Goal: Information Seeking & Learning: Learn about a topic

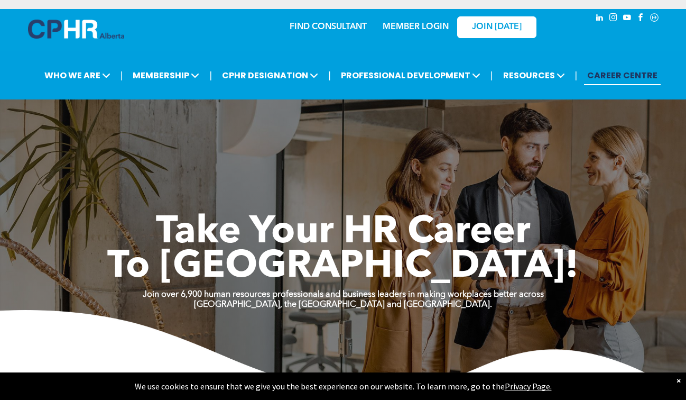
scroll to position [5, 0]
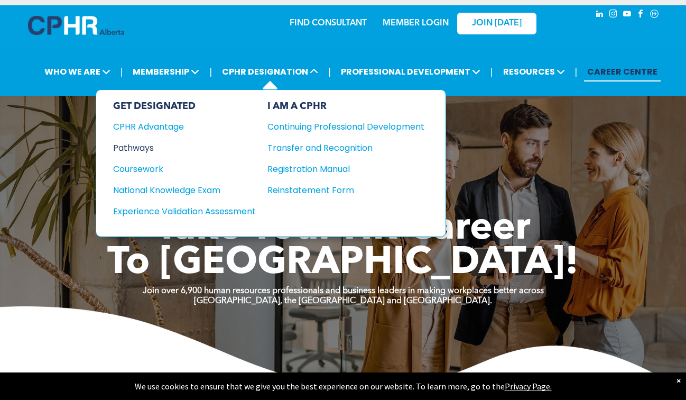
click at [131, 149] on div "Pathways" at bounding box center [177, 147] width 128 height 13
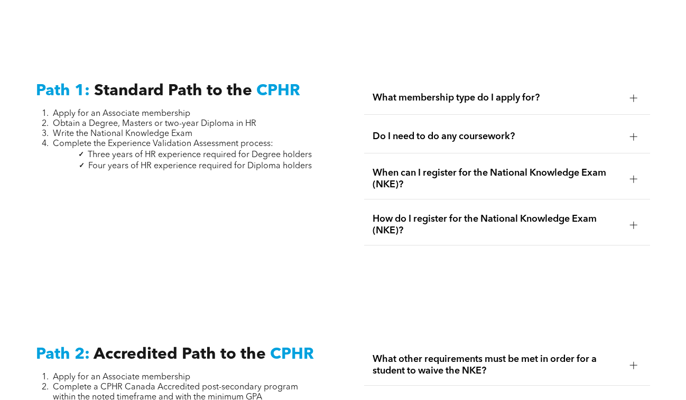
scroll to position [1382, 0]
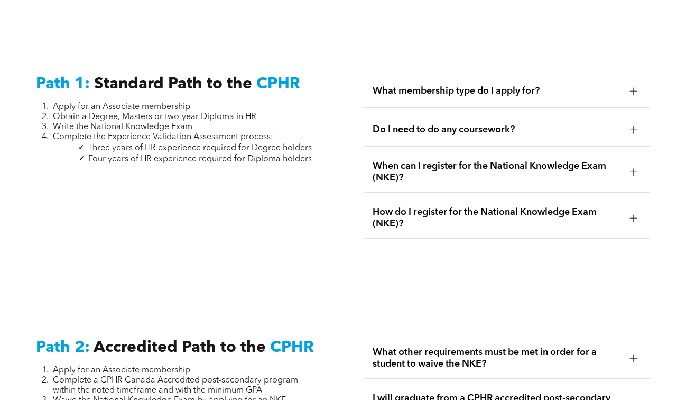
click at [437, 160] on span "When can I register for the National Knowledge Exam (NKE)?" at bounding box center [497, 171] width 249 height 23
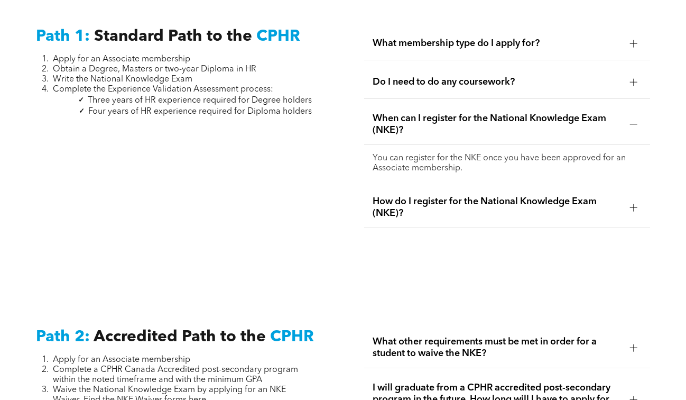
scroll to position [1430, 0]
click at [462, 187] on div "How do I register for the National Knowledge Exam (NKE)?" at bounding box center [507, 207] width 286 height 41
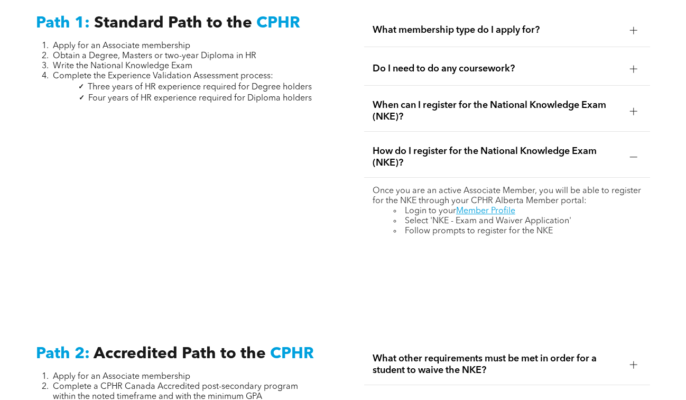
scroll to position [1386, 0]
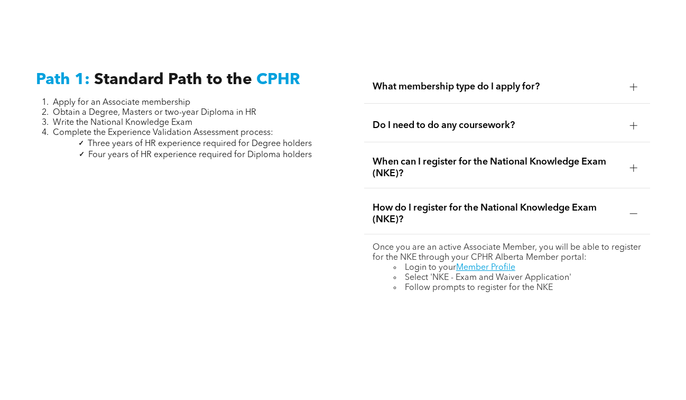
click at [521, 81] on span "What membership type do I apply for?" at bounding box center [497, 87] width 249 height 12
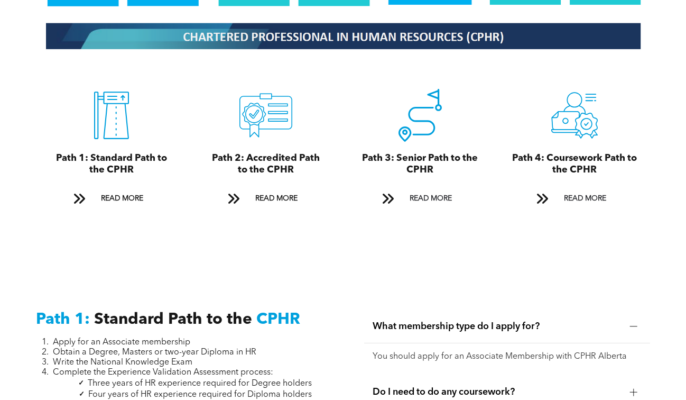
scroll to position [1140, 0]
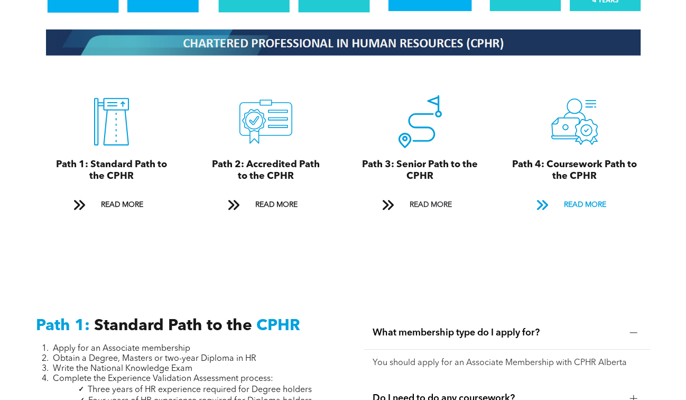
click at [579, 195] on span "READ MORE" at bounding box center [585, 205] width 50 height 20
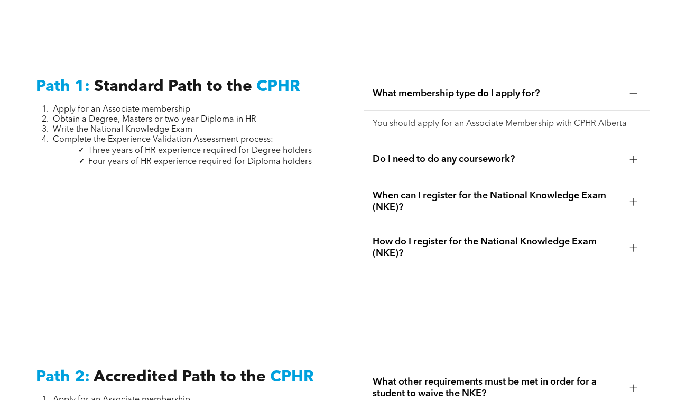
scroll to position [1396, 0]
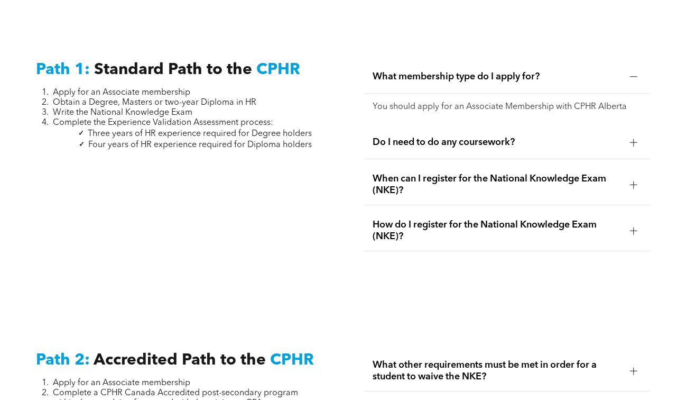
click at [470, 187] on div "When can I register for the National Knowledge Exam (NKE)?" at bounding box center [507, 184] width 286 height 41
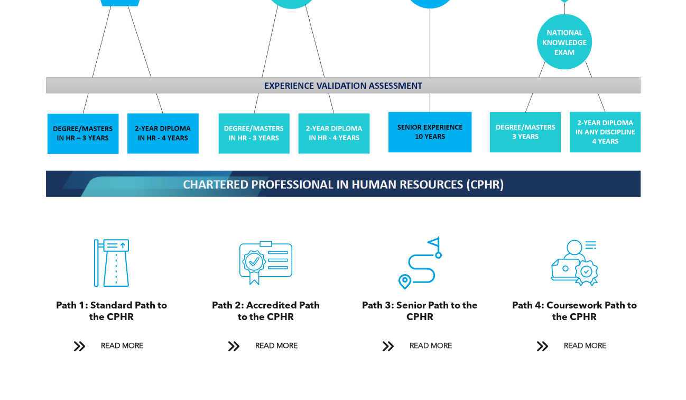
scroll to position [0, 0]
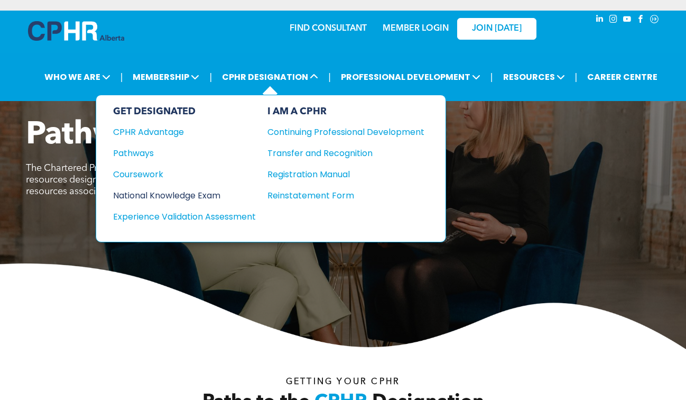
click at [152, 192] on div "National Knowledge Exam" at bounding box center [177, 195] width 128 height 13
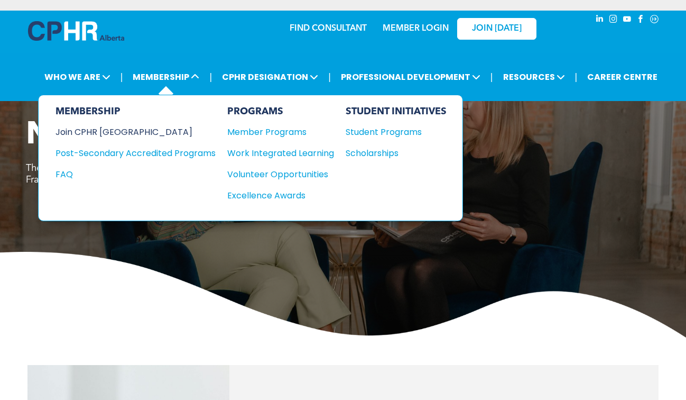
click at [99, 133] on div "Join CPHR [GEOGRAPHIC_DATA]" at bounding box center [128, 131] width 144 height 13
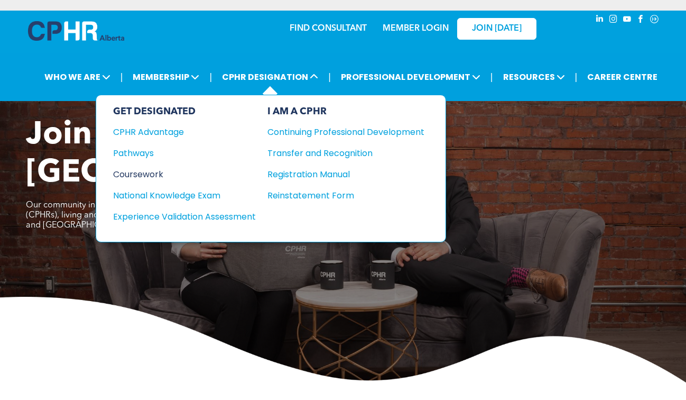
click at [142, 168] on div "Coursework" at bounding box center [177, 174] width 128 height 13
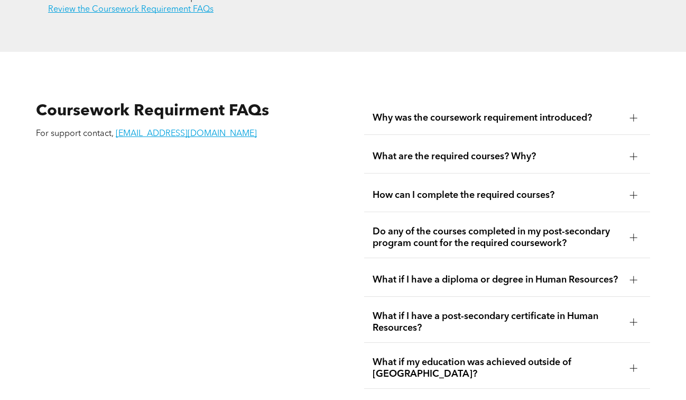
scroll to position [1789, 0]
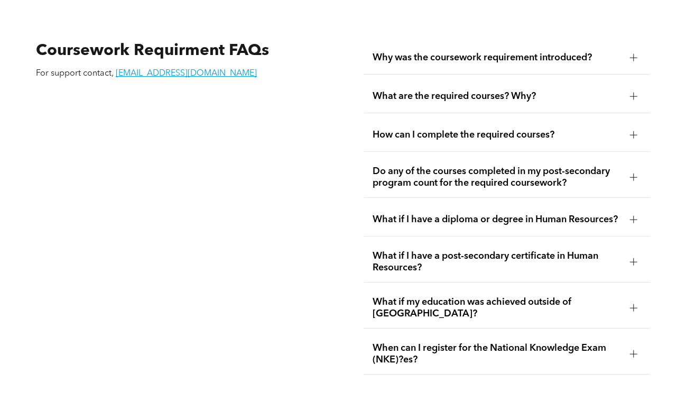
click at [439, 130] on span "How can I complete the required courses?" at bounding box center [497, 135] width 249 height 12
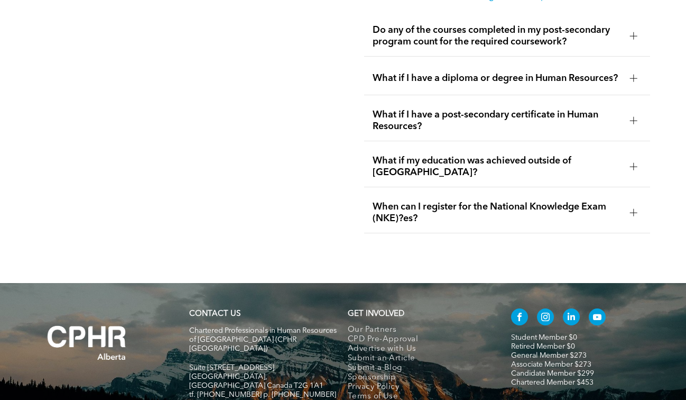
scroll to position [2024, 0]
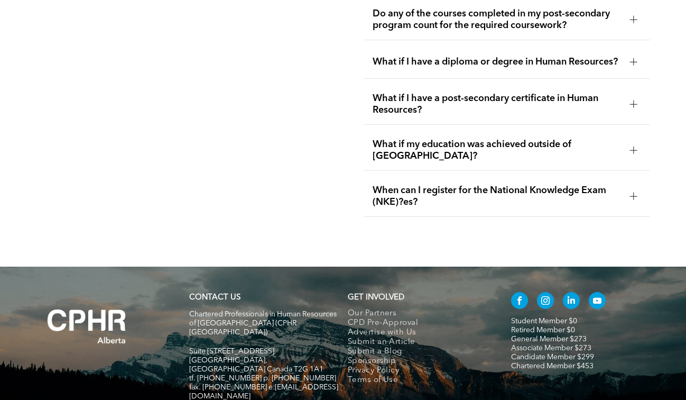
click at [451, 195] on div "When can I register for the National Knowledge Exam (NKE)?es?" at bounding box center [507, 196] width 286 height 41
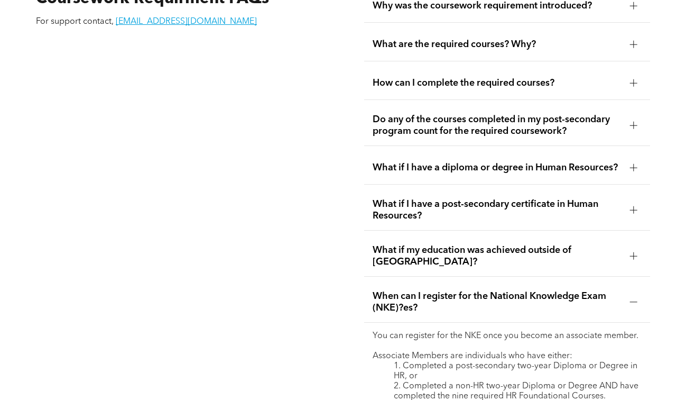
scroll to position [1837, 0]
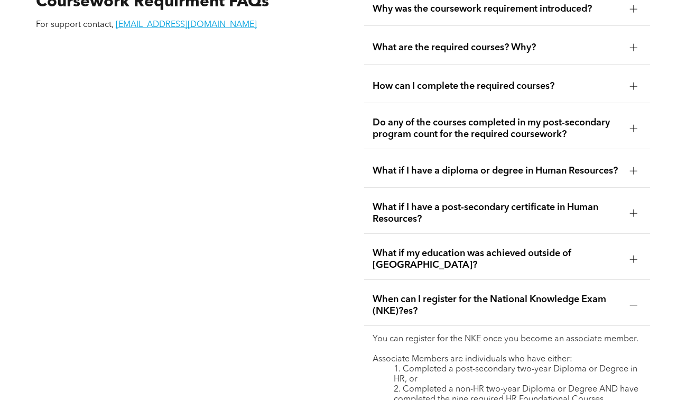
click at [432, 170] on span "What if I have a diploma or degree in Human Resources?" at bounding box center [497, 171] width 249 height 12
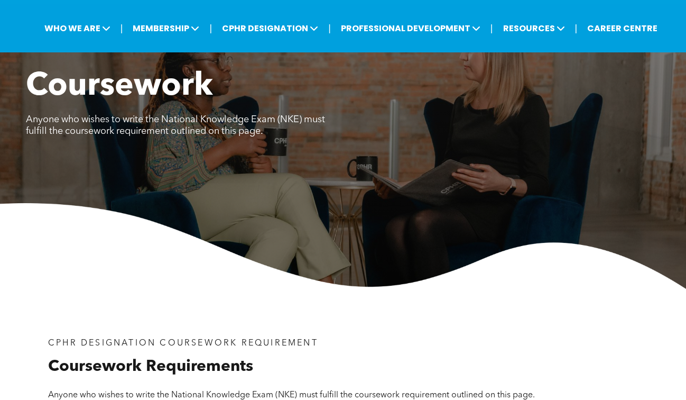
scroll to position [0, 0]
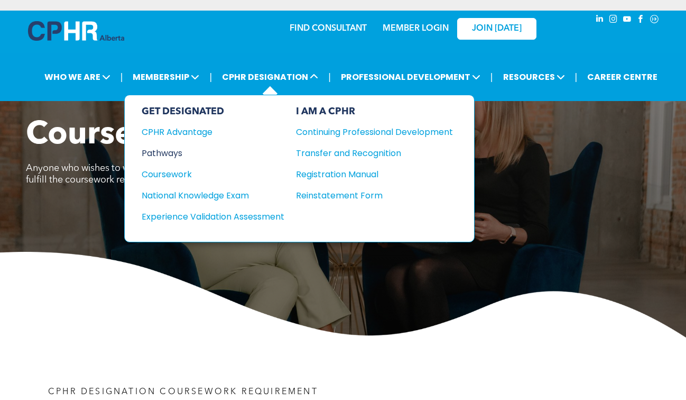
click at [161, 152] on div "Pathways" at bounding box center [206, 152] width 128 height 13
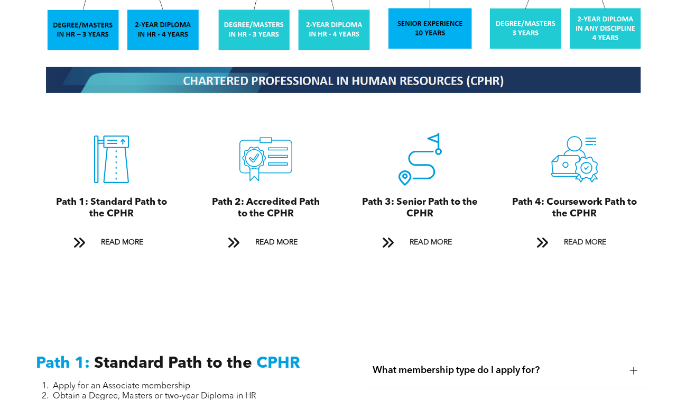
scroll to position [1111, 0]
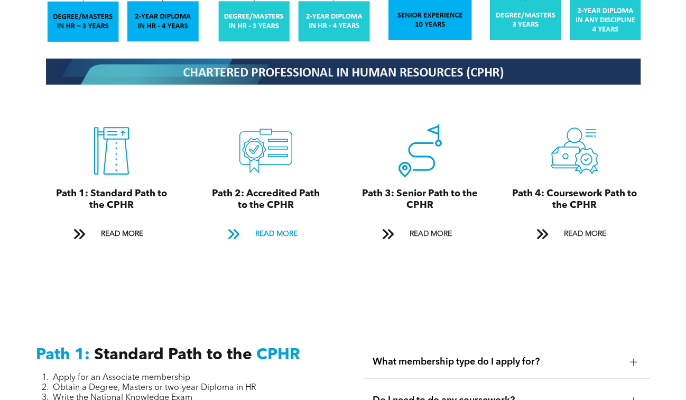
click at [269, 224] on span "READ MORE" at bounding box center [277, 234] width 50 height 20
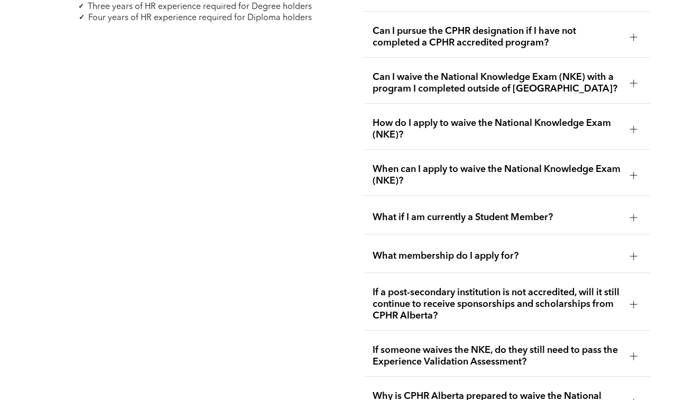
scroll to position [1810, 0]
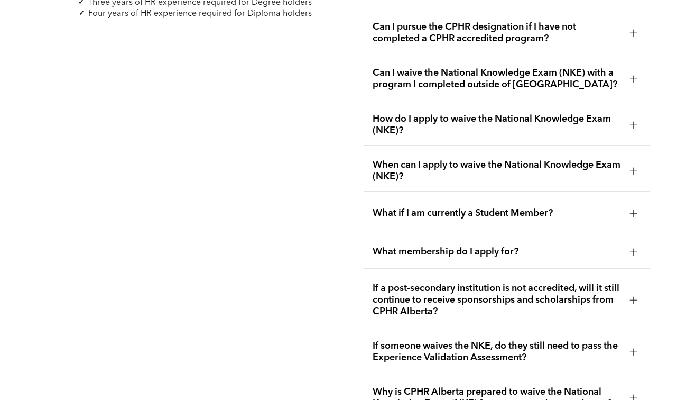
click at [446, 207] on span "What if I am currently a Student Member?" at bounding box center [497, 213] width 249 height 12
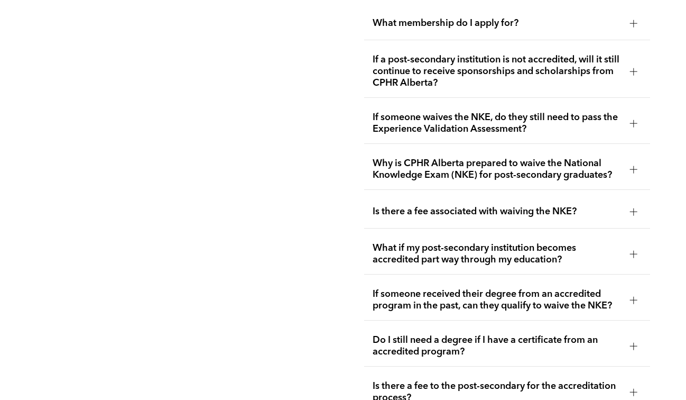
scroll to position [2092, 0]
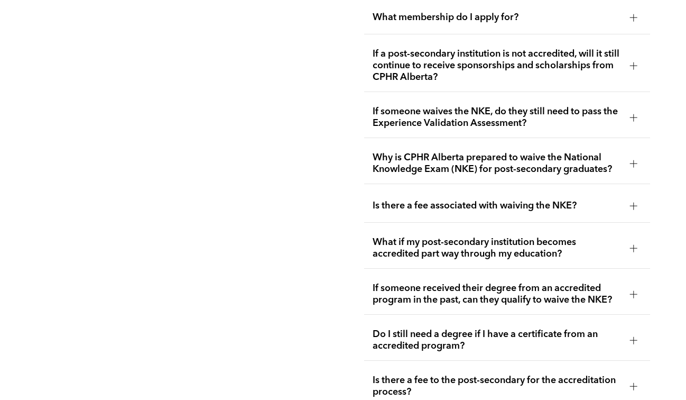
click at [448, 196] on div "Is there a fee associated with waiving the NKE?" at bounding box center [507, 205] width 286 height 33
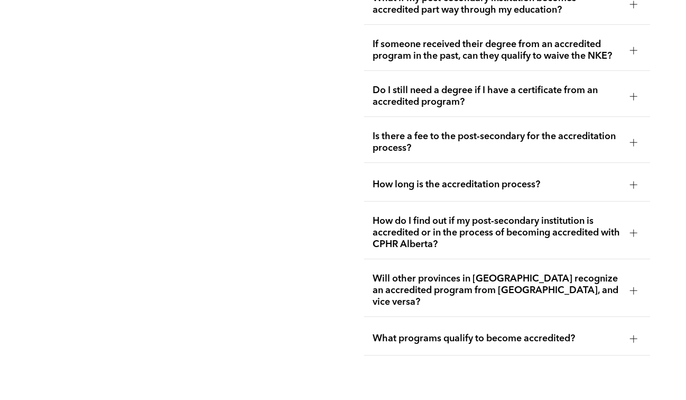
scroll to position [2320, 0]
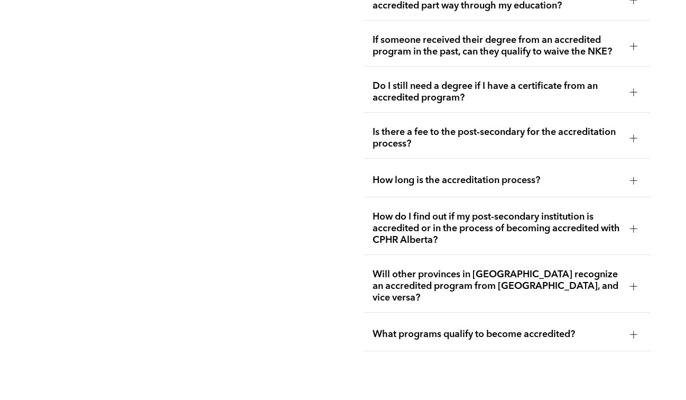
click at [452, 269] on span "Will other provinces in Canada recognize an accredited program from Alberta, an…" at bounding box center [497, 286] width 249 height 35
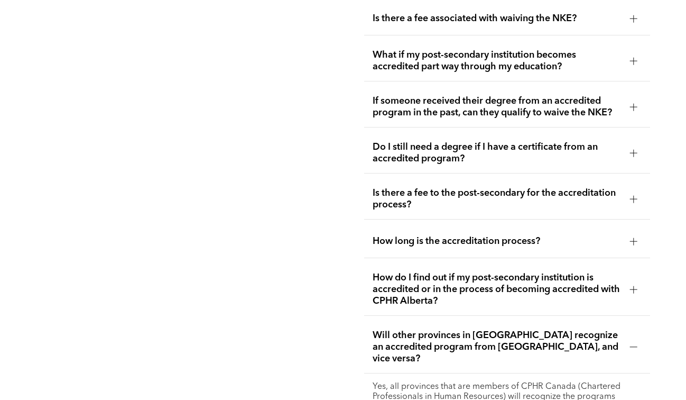
scroll to position [2231, 0]
click at [456, 188] on span "Is there a fee to the post-secondary for the accreditation process?" at bounding box center [497, 199] width 249 height 23
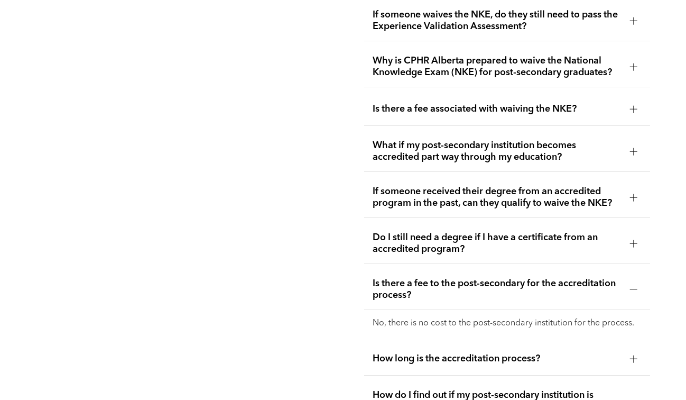
scroll to position [2141, 0]
click at [445, 186] on span "If someone received their degree from an accredited program in the past, can th…" at bounding box center [497, 197] width 249 height 23
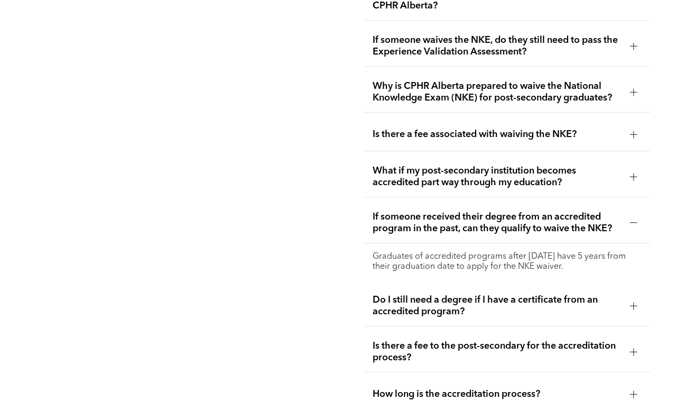
scroll to position [2111, 0]
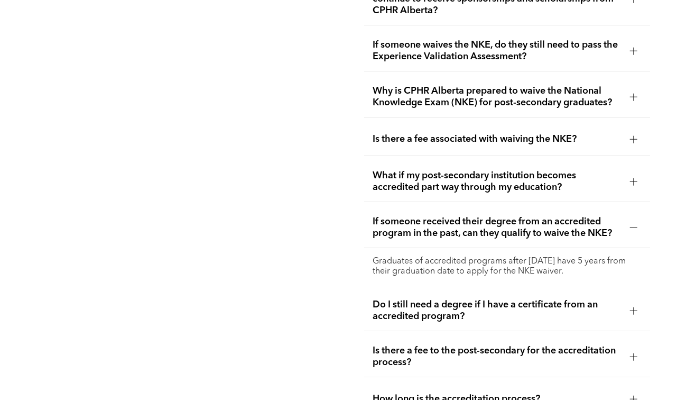
click at [419, 171] on span "What if my post-secondary institution becomes accredited part way through my ed…" at bounding box center [497, 181] width 249 height 23
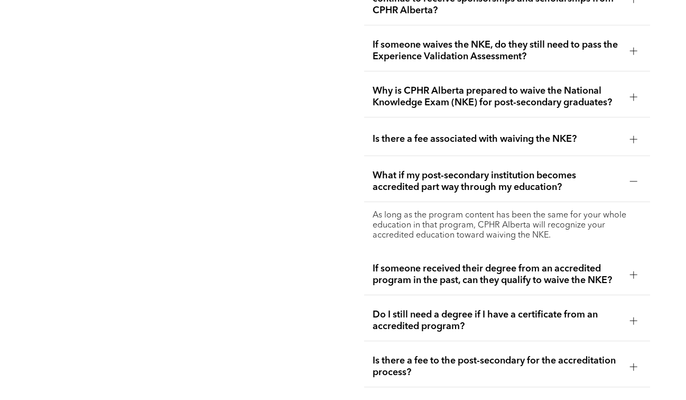
scroll to position [2109, 0]
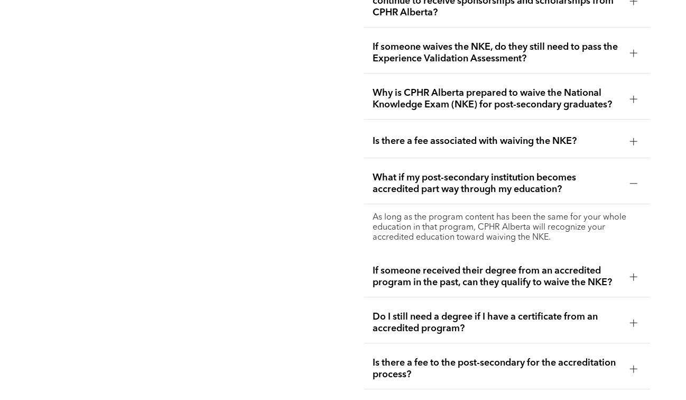
click at [397, 174] on span "What if my post-secondary institution becomes accredited part way through my ed…" at bounding box center [497, 183] width 249 height 23
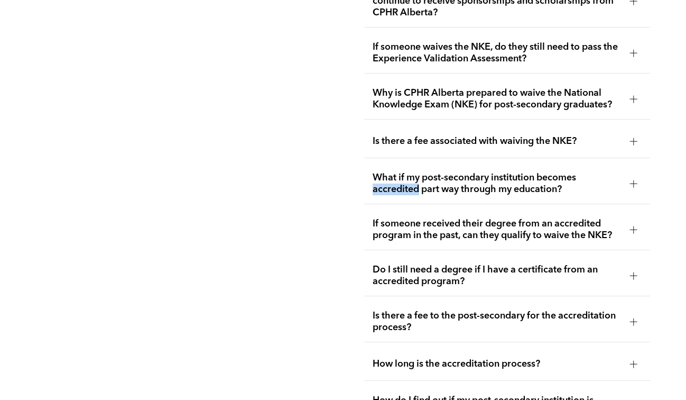
drag, startPoint x: 374, startPoint y: 170, endPoint x: 418, endPoint y: 172, distance: 43.4
click at [418, 172] on span "What if my post-secondary institution becomes accredited part way through my ed…" at bounding box center [497, 183] width 249 height 23
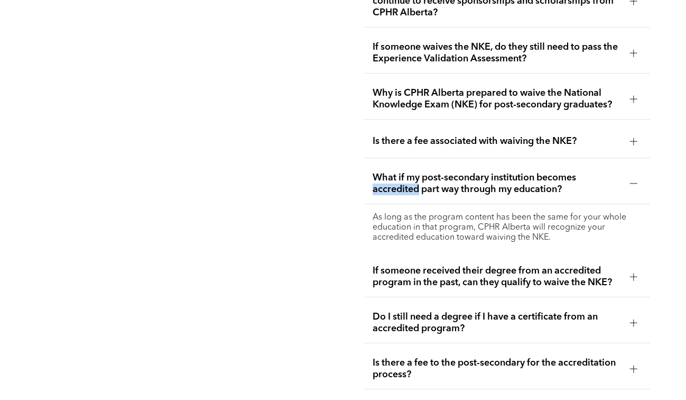
copy span "accredited"
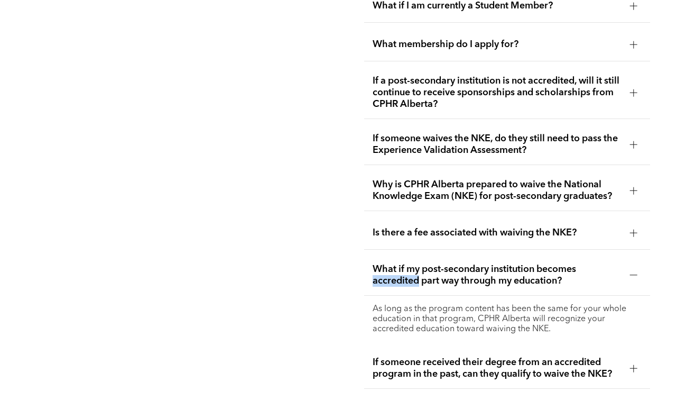
scroll to position [2017, 0]
click at [467, 133] on span "If someone waives the NKE, do they still need to pass the Experience Validation…" at bounding box center [497, 144] width 249 height 23
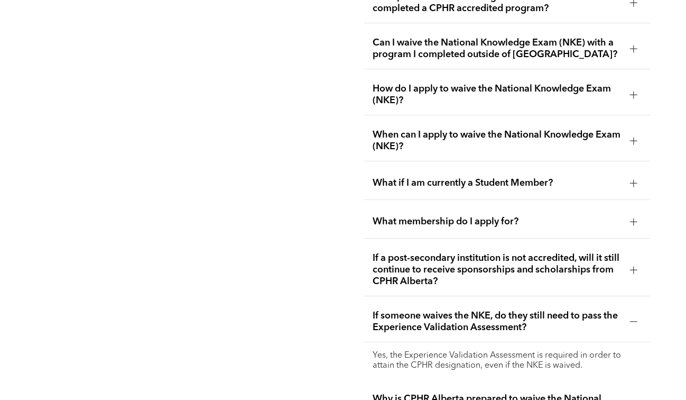
scroll to position [1837, 0]
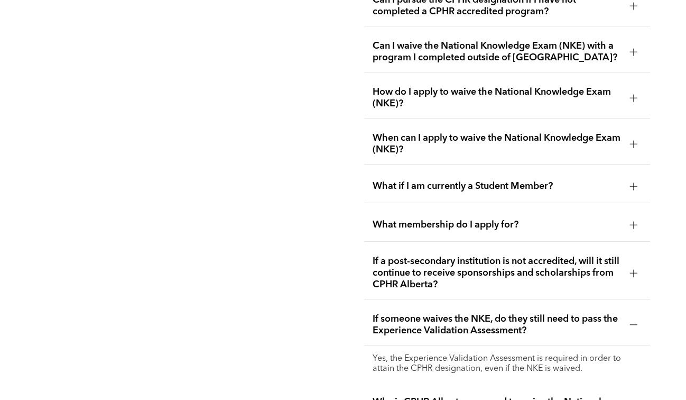
click at [465, 132] on span "When can I apply to waive the National Knowledge Exam (NKE)?" at bounding box center [497, 143] width 249 height 23
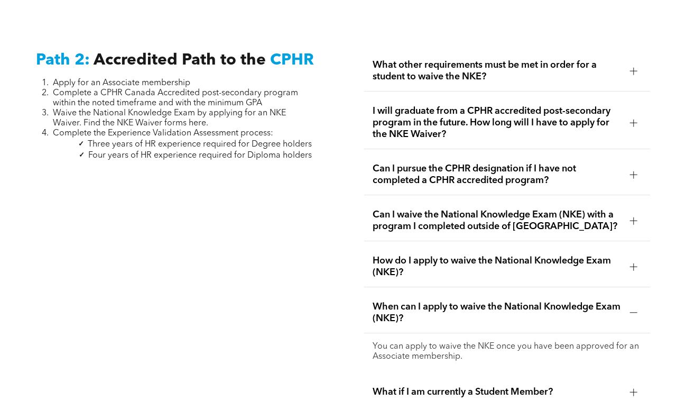
scroll to position [1672, 0]
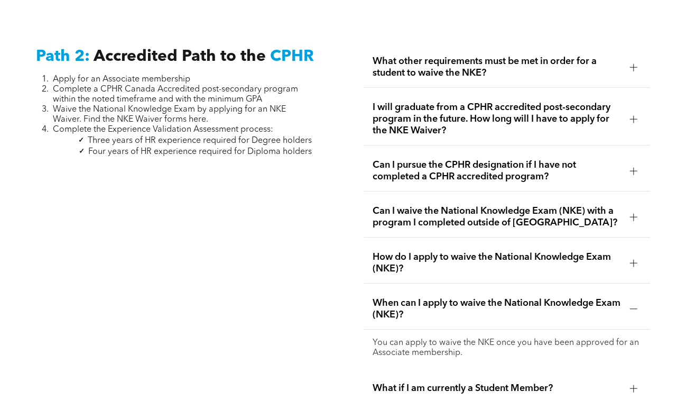
click at [533, 61] on span "What other requirements must be met in order for a student to waive the NKE?" at bounding box center [497, 67] width 249 height 23
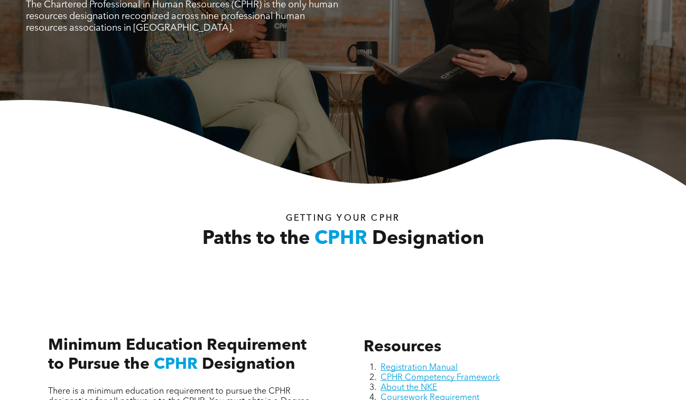
scroll to position [0, 0]
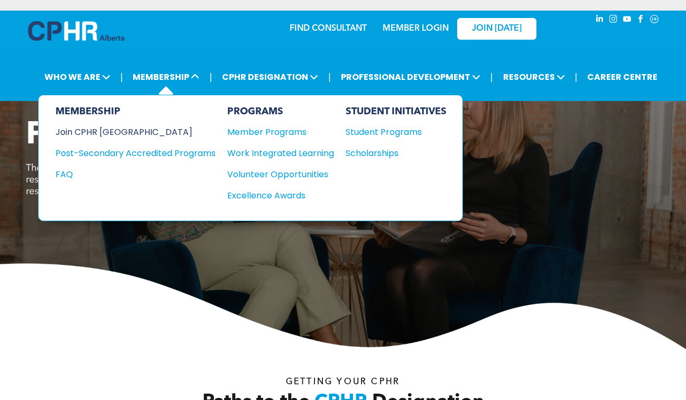
click at [130, 133] on div "Join CPHR [GEOGRAPHIC_DATA]" at bounding box center [128, 131] width 144 height 13
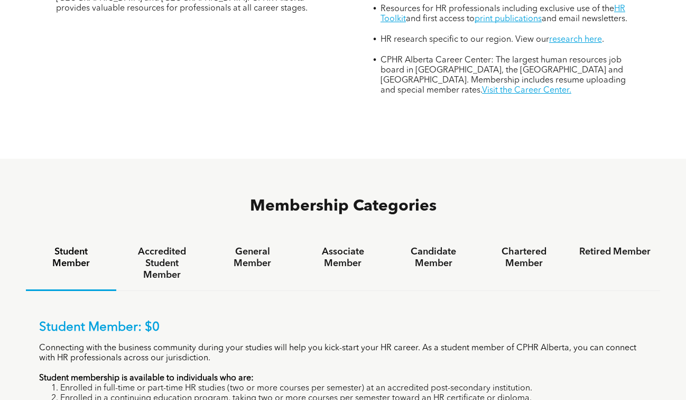
scroll to position [516, 0]
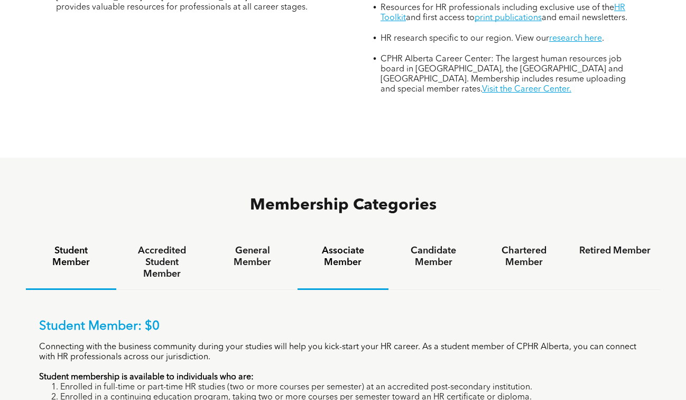
click at [344, 245] on h4 "Associate Member" at bounding box center [342, 256] width 71 height 23
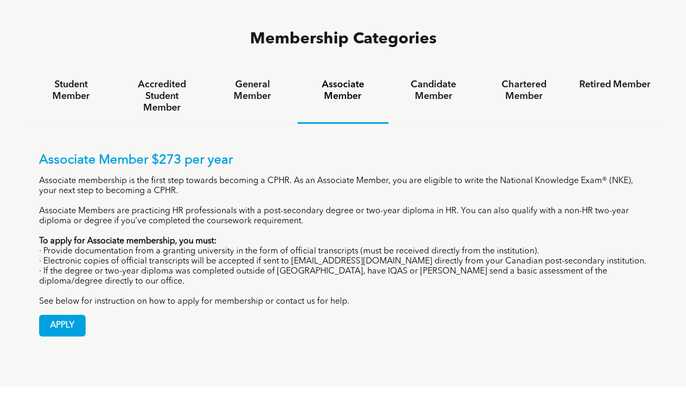
scroll to position [688, 0]
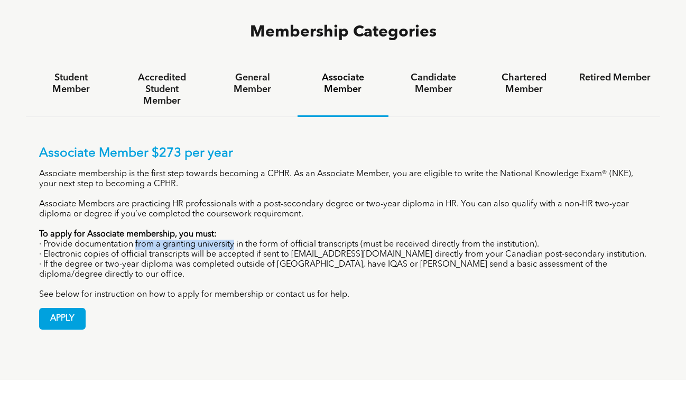
drag, startPoint x: 136, startPoint y: 198, endPoint x: 234, endPoint y: 197, distance: 97.8
click at [234, 240] on p "· Provide documentation from a granting university in the form of official tran…" at bounding box center [343, 245] width 608 height 10
click at [235, 240] on p "· Provide documentation from a granting university in the form of official tran…" at bounding box center [343, 245] width 608 height 10
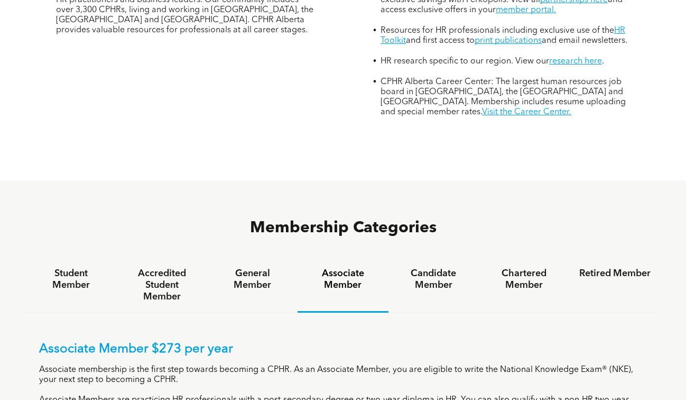
scroll to position [540, 0]
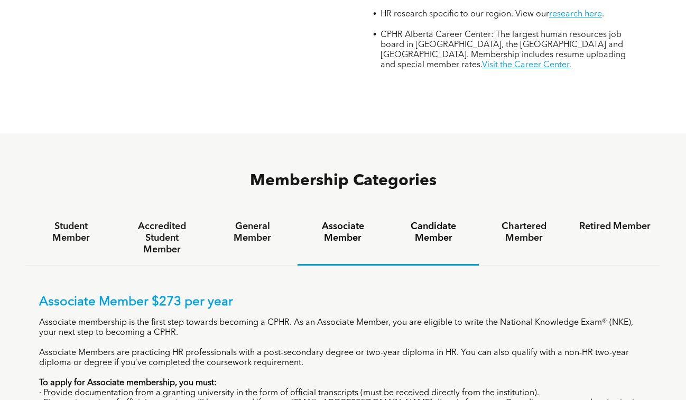
click at [426, 220] on h4 "Candidate Member" at bounding box center [433, 231] width 71 height 23
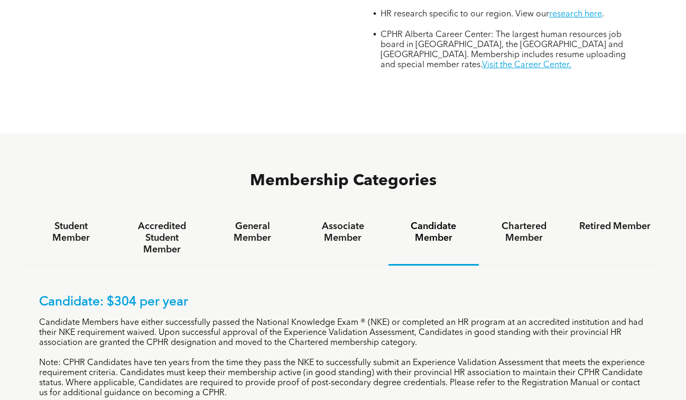
scroll to position [583, 0]
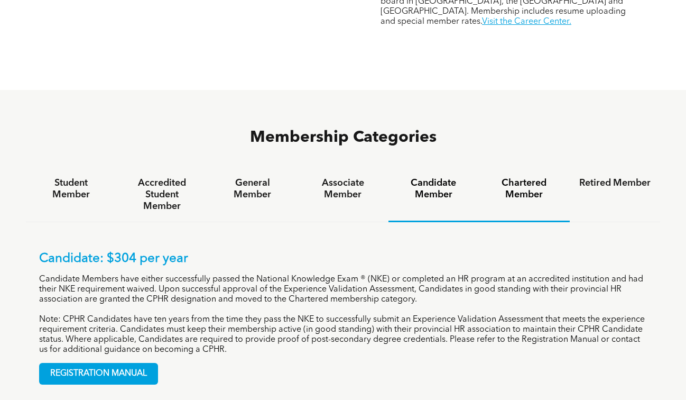
click at [535, 177] on h4 "Chartered Member" at bounding box center [524, 188] width 71 height 23
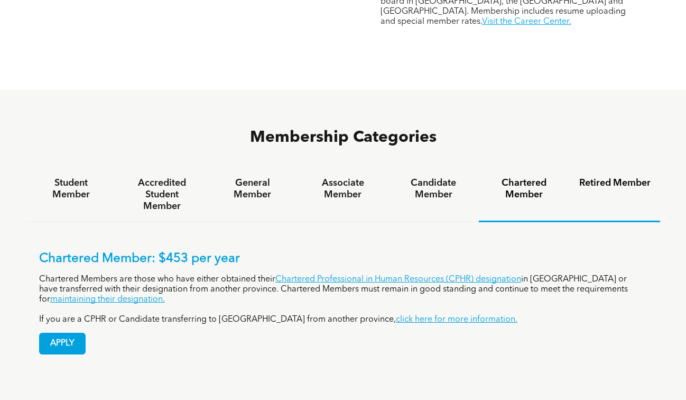
click at [620, 177] on h4 "Retired Member" at bounding box center [615, 183] width 71 height 12
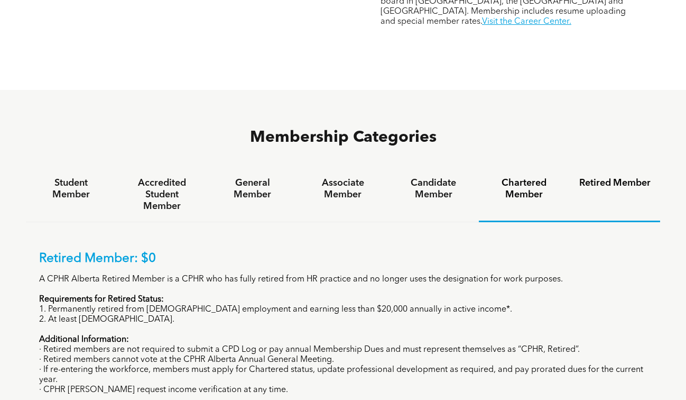
click at [513, 177] on h4 "Chartered Member" at bounding box center [524, 188] width 71 height 23
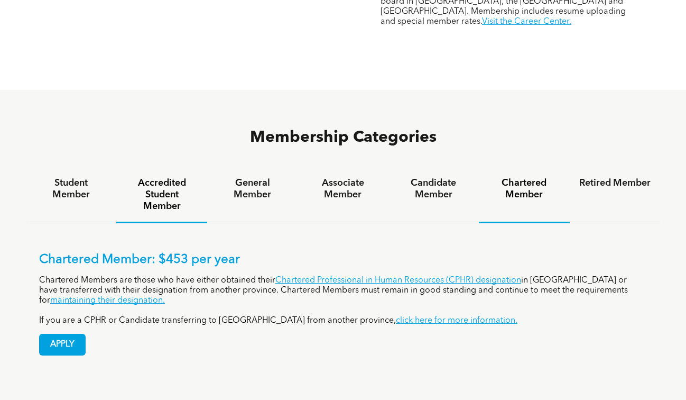
click at [161, 177] on h4 "Accredited Student Member" at bounding box center [161, 194] width 71 height 35
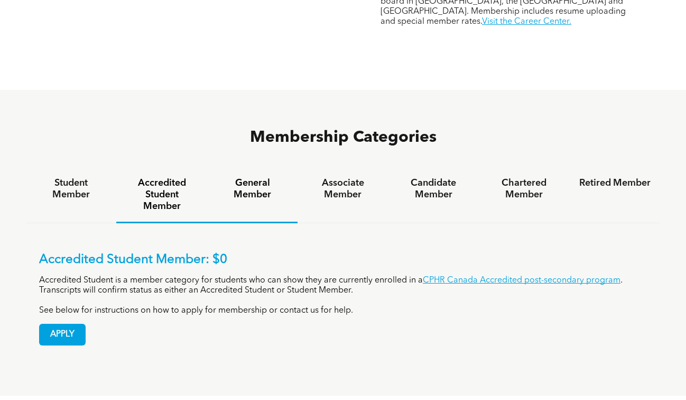
click at [251, 177] on h4 "General Member" at bounding box center [252, 188] width 71 height 23
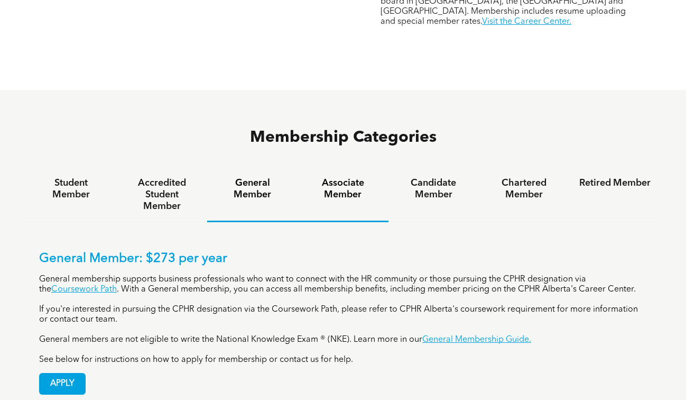
click at [326, 177] on h4 "Associate Member" at bounding box center [342, 188] width 71 height 23
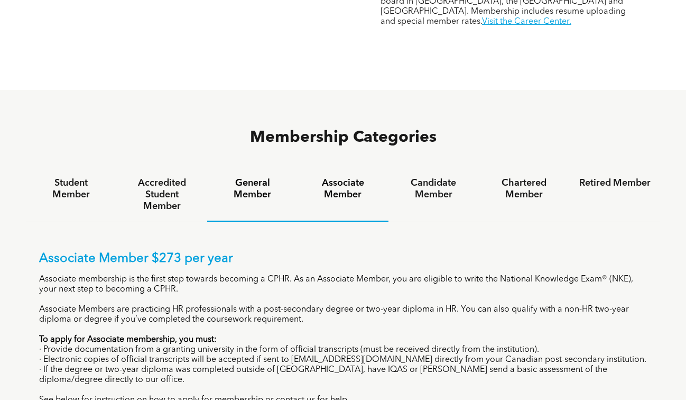
click at [242, 177] on h4 "General Member" at bounding box center [252, 188] width 71 height 23
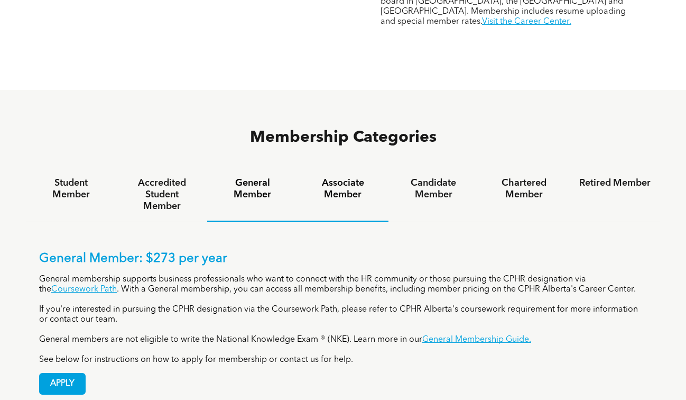
click at [350, 168] on div "Associate Member" at bounding box center [343, 195] width 90 height 54
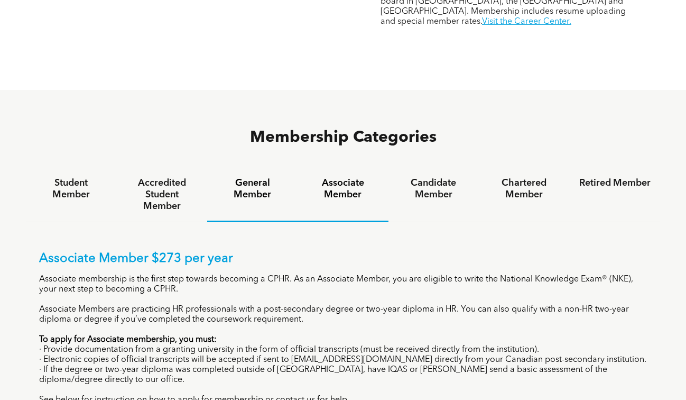
click at [264, 177] on h4 "General Member" at bounding box center [252, 188] width 71 height 23
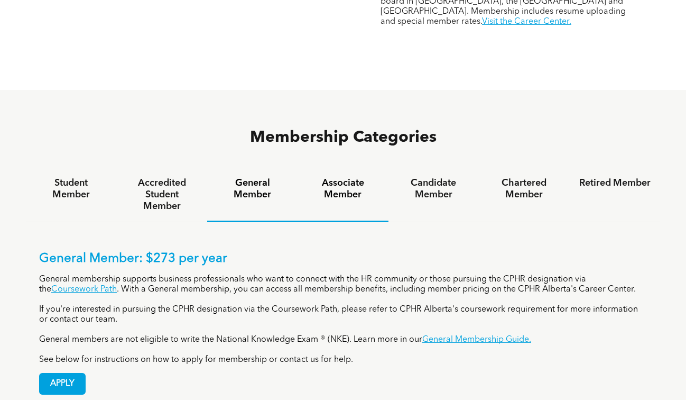
click at [343, 177] on h4 "Associate Member" at bounding box center [342, 188] width 71 height 23
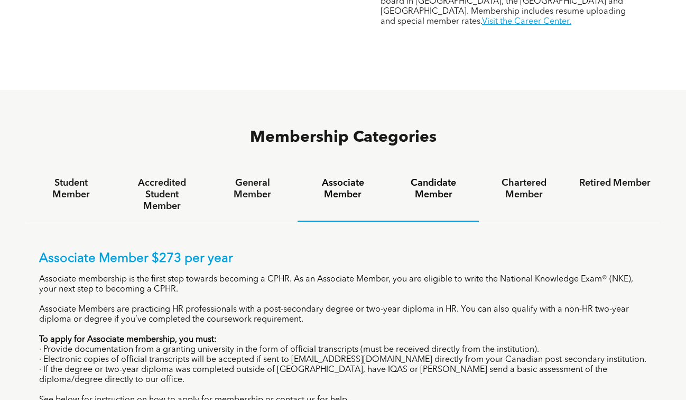
click at [442, 177] on h4 "Candidate Member" at bounding box center [433, 188] width 71 height 23
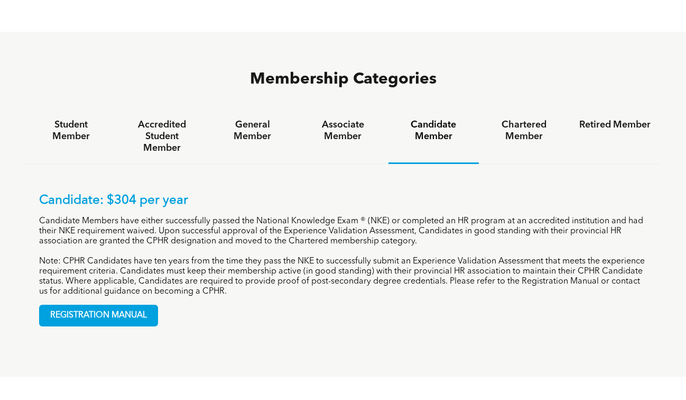
scroll to position [643, 0]
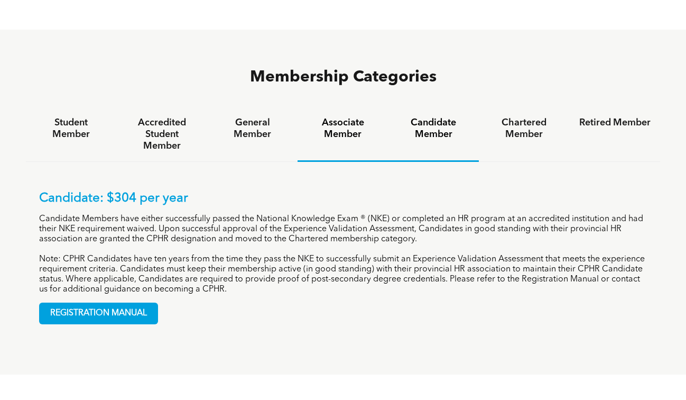
click at [359, 117] on h4 "Associate Member" at bounding box center [342, 128] width 71 height 23
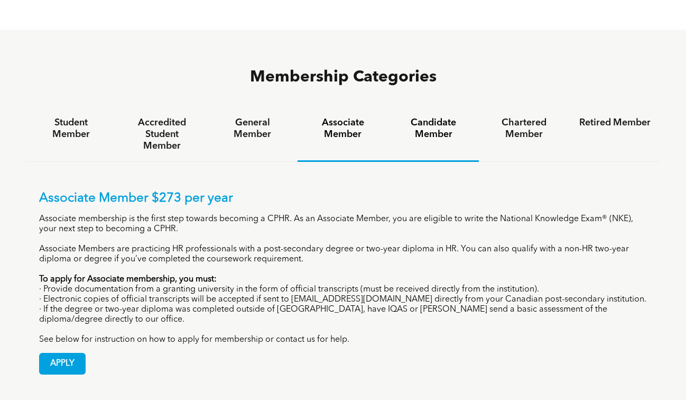
click at [433, 117] on h4 "Candidate Member" at bounding box center [433, 128] width 71 height 23
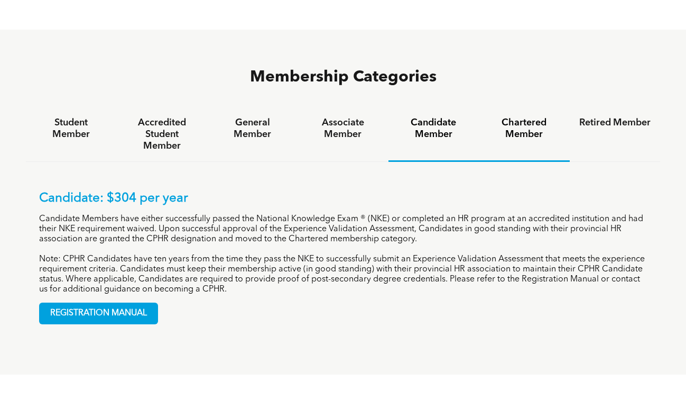
click at [515, 117] on h4 "Chartered Member" at bounding box center [524, 128] width 71 height 23
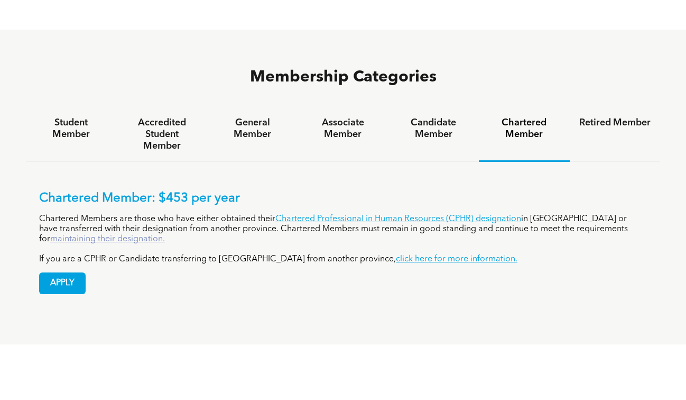
click at [165, 235] on link "maintaining their designation." at bounding box center [107, 239] width 115 height 8
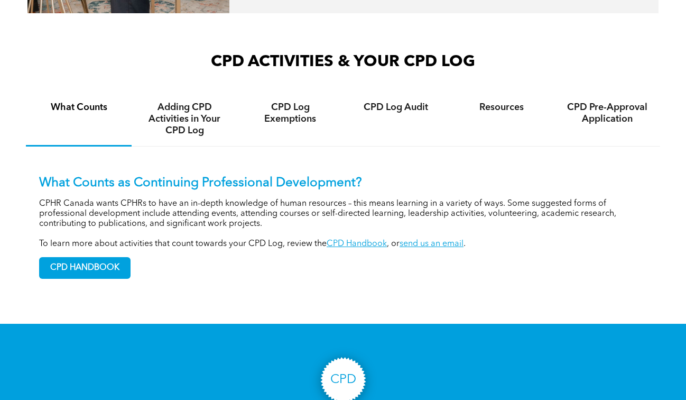
scroll to position [703, 0]
